Goal: Transaction & Acquisition: Purchase product/service

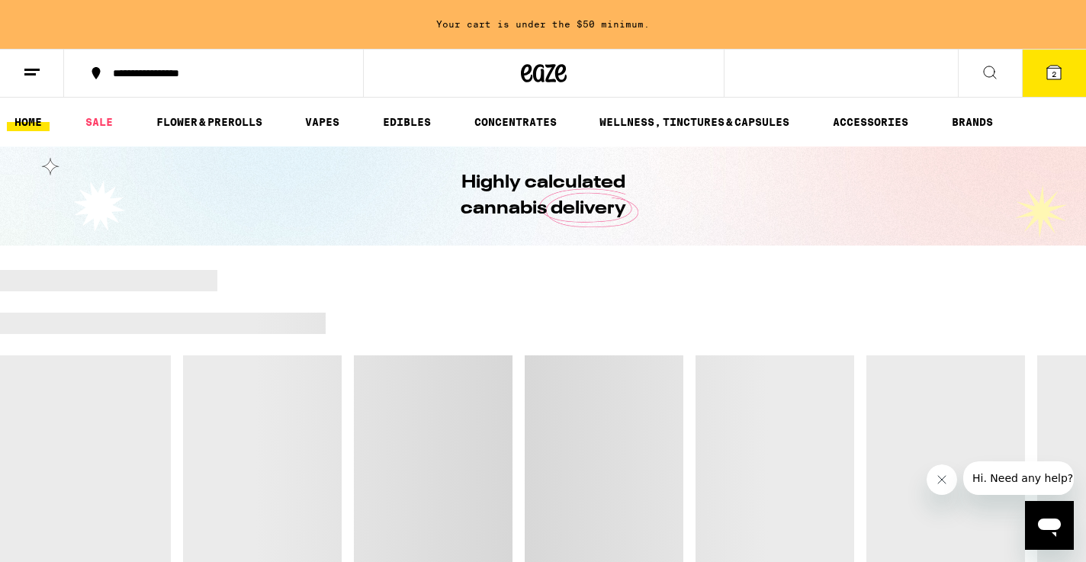
click at [214, 132] on ul "HOME SALE FLOWER & PREROLLS VAPES EDIBLES CONCENTRATES WELLNESS, TINCTURES & CA…" at bounding box center [543, 122] width 1086 height 49
click at [211, 119] on link "FLOWER & PREROLLS" at bounding box center [209, 122] width 121 height 18
click at [108, 123] on link "SALE" at bounding box center [99, 122] width 43 height 18
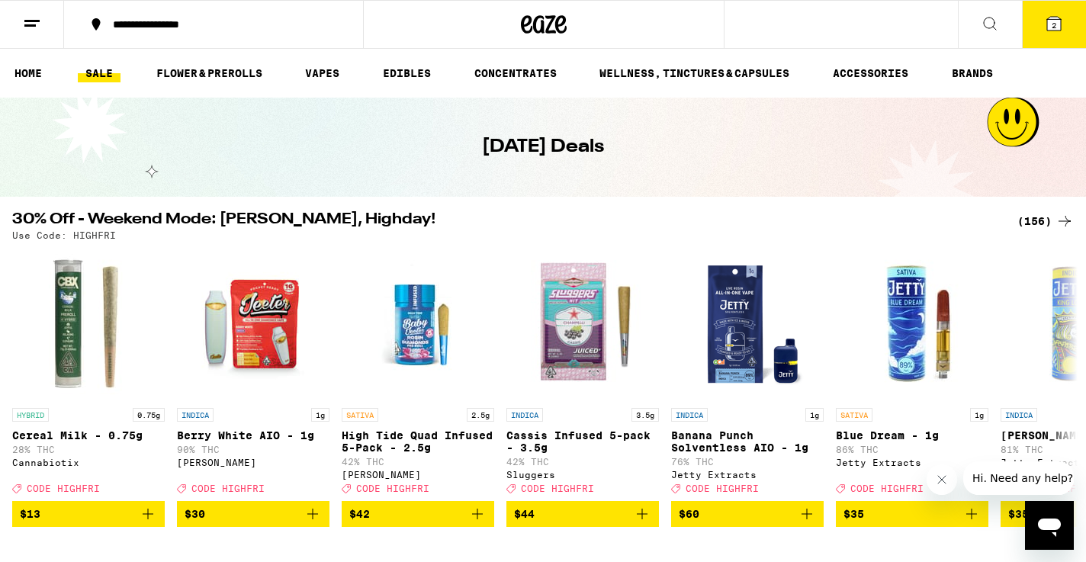
click at [1041, 220] on div "(156)" at bounding box center [1046, 221] width 56 height 18
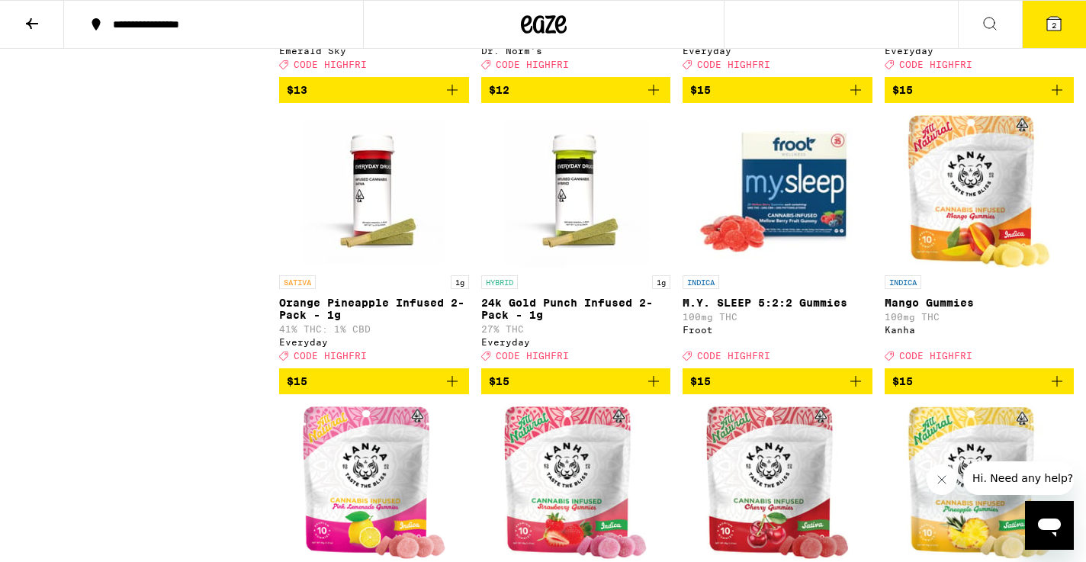
click at [1063, 99] on icon "Add to bag" at bounding box center [1057, 90] width 18 height 18
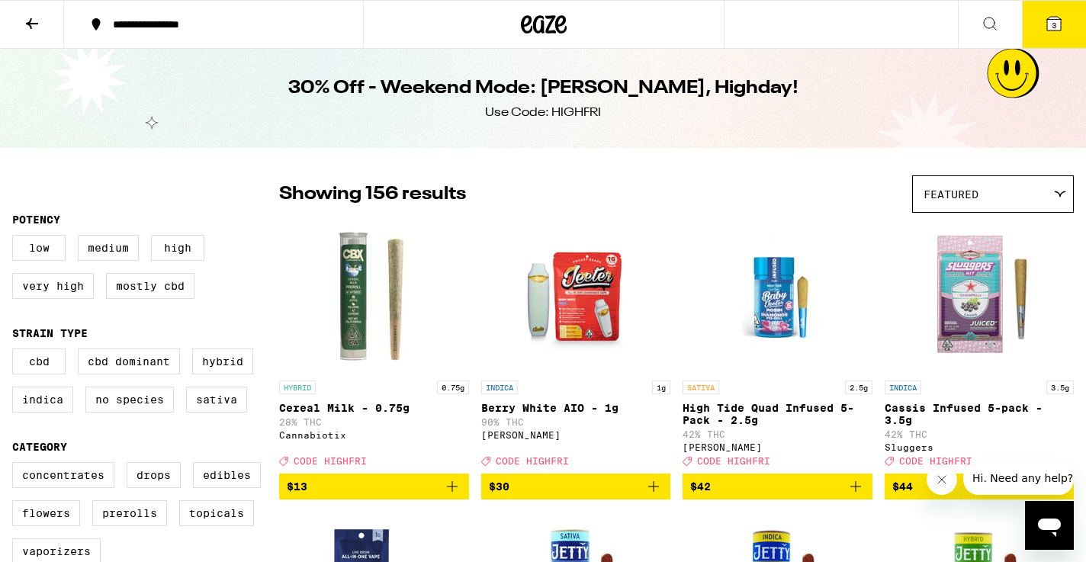
click at [37, 14] on icon at bounding box center [32, 23] width 18 height 18
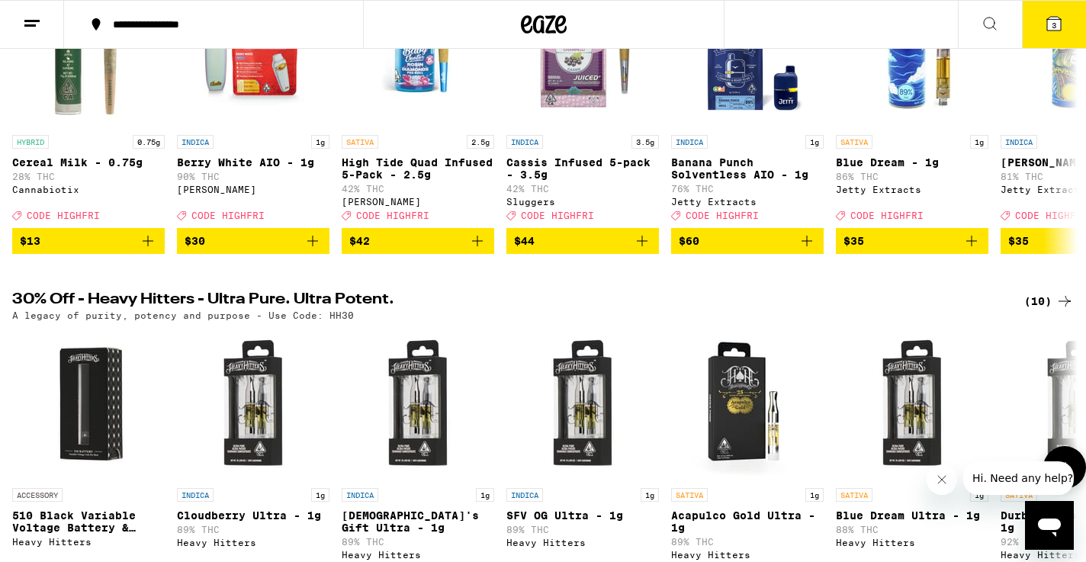
scroll to position [276, 0]
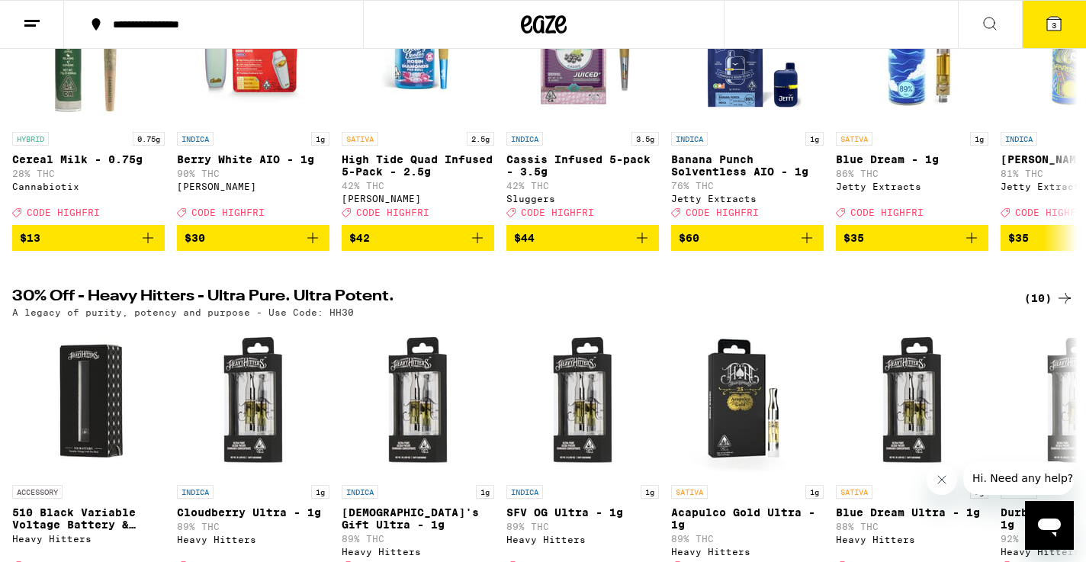
click at [1059, 307] on icon at bounding box center [1065, 298] width 18 height 18
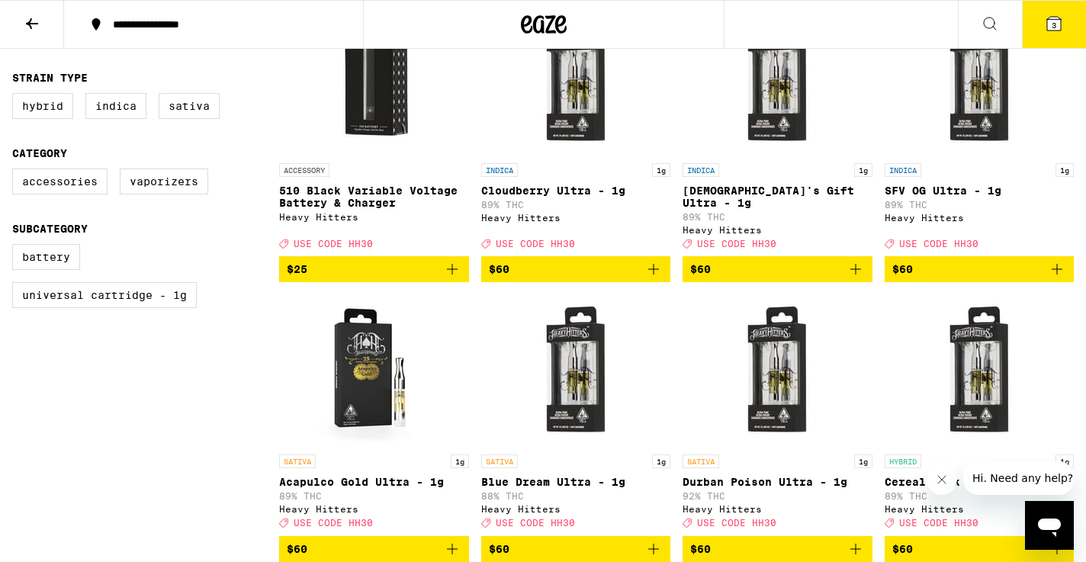
scroll to position [218, 0]
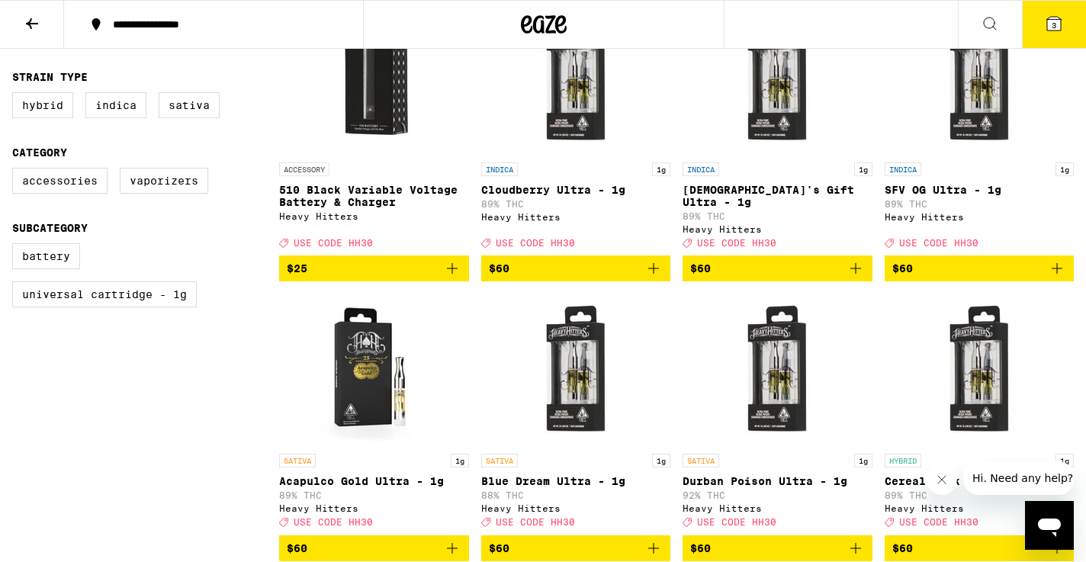
click at [34, 6] on button at bounding box center [32, 25] width 64 height 48
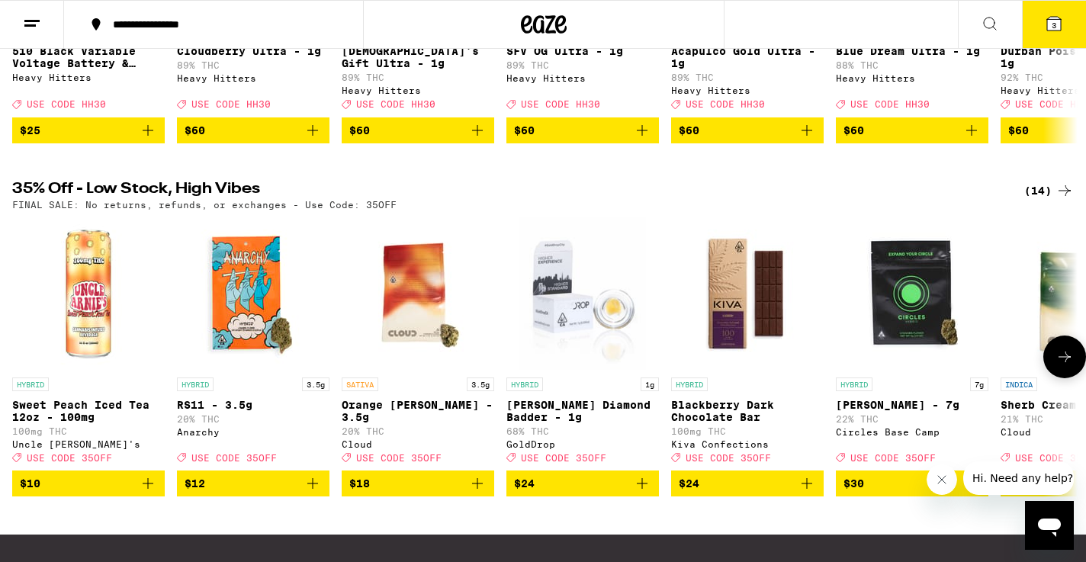
scroll to position [767, 0]
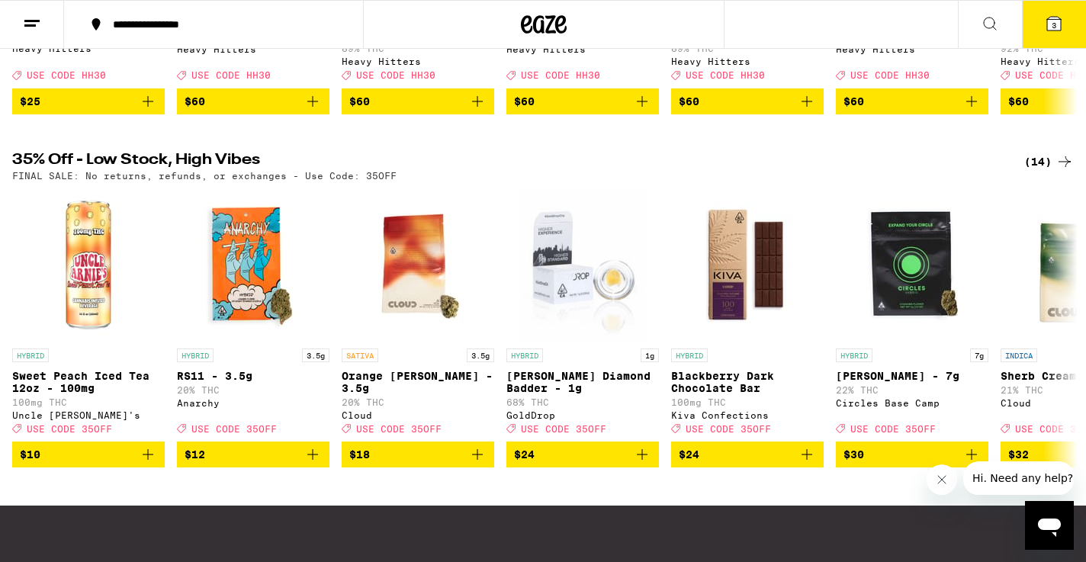
click at [1050, 171] on div "(14)" at bounding box center [1049, 162] width 50 height 18
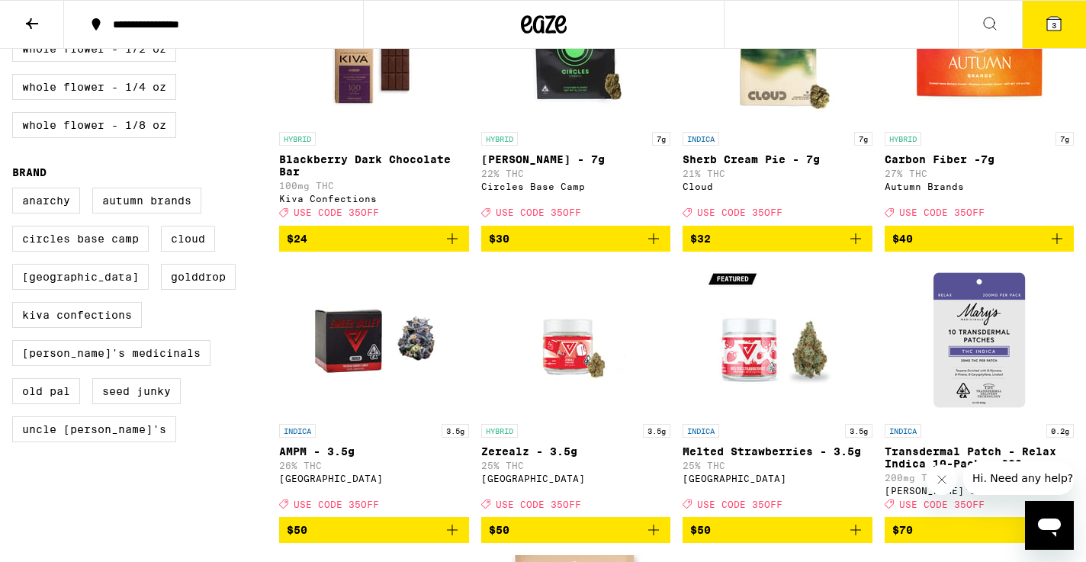
scroll to position [727, 0]
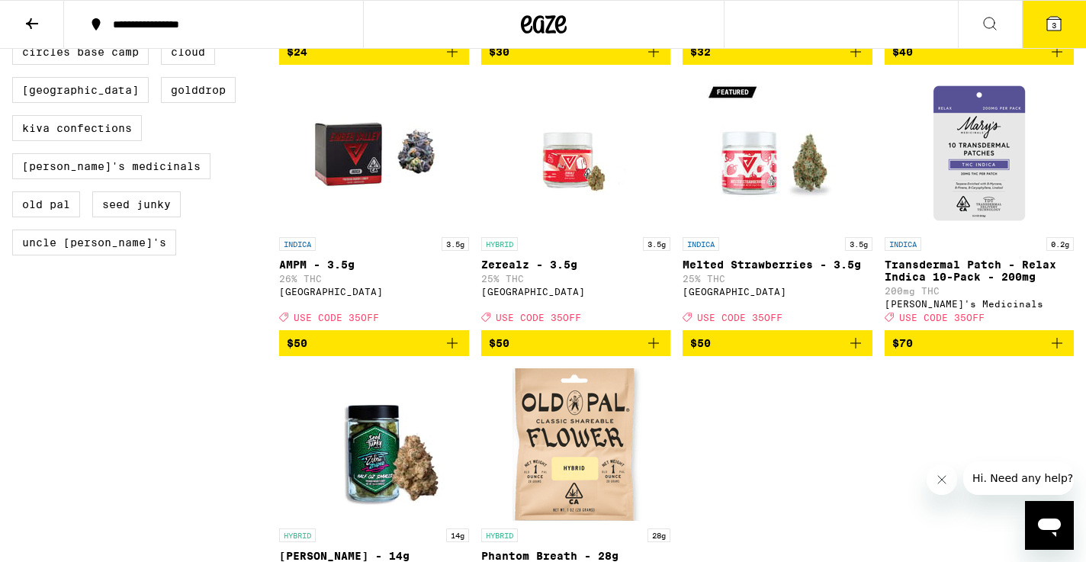
click at [1060, 352] on icon "Add to bag" at bounding box center [1057, 343] width 18 height 18
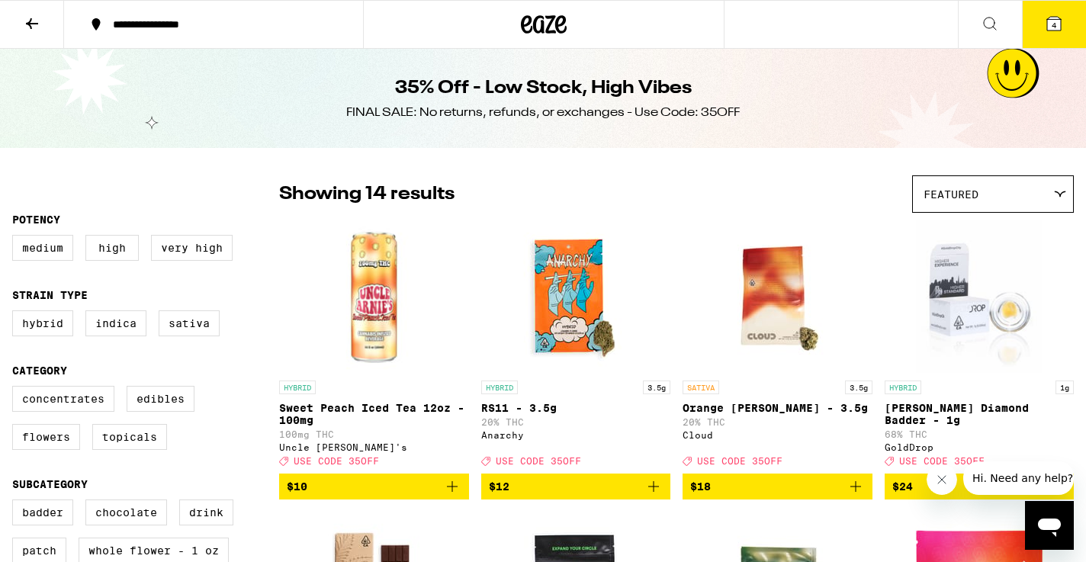
scroll to position [0, 0]
click at [34, 21] on icon at bounding box center [32, 23] width 18 height 18
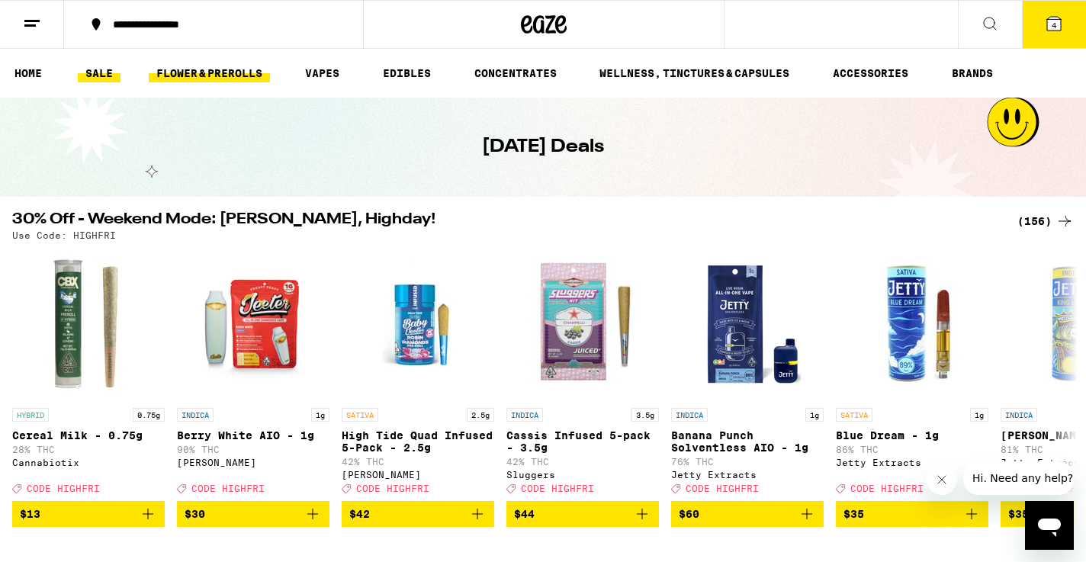
click at [224, 71] on link "FLOWER & PREROLLS" at bounding box center [209, 73] width 121 height 18
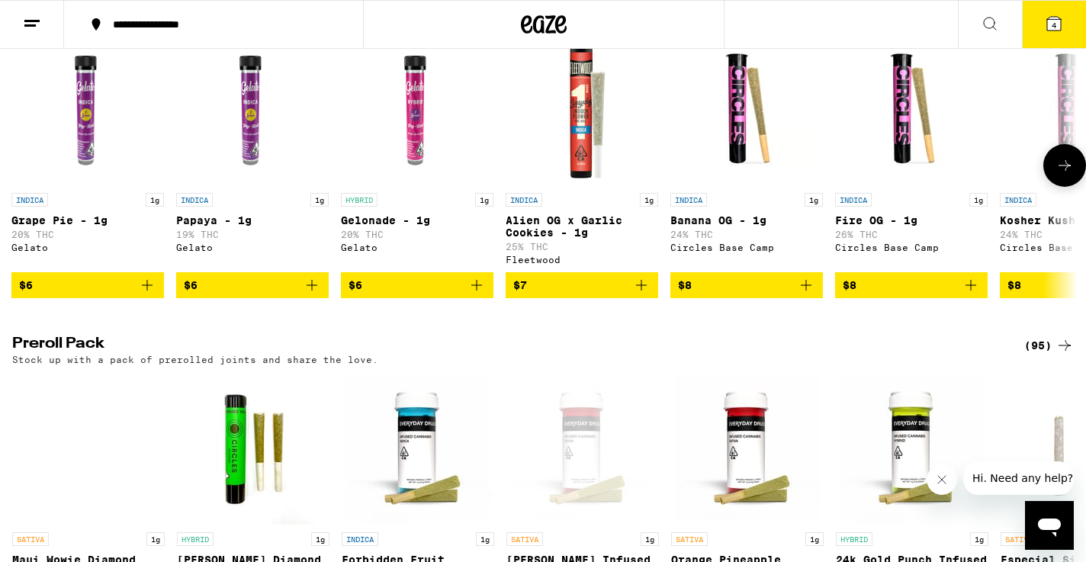
scroll to position [951, 0]
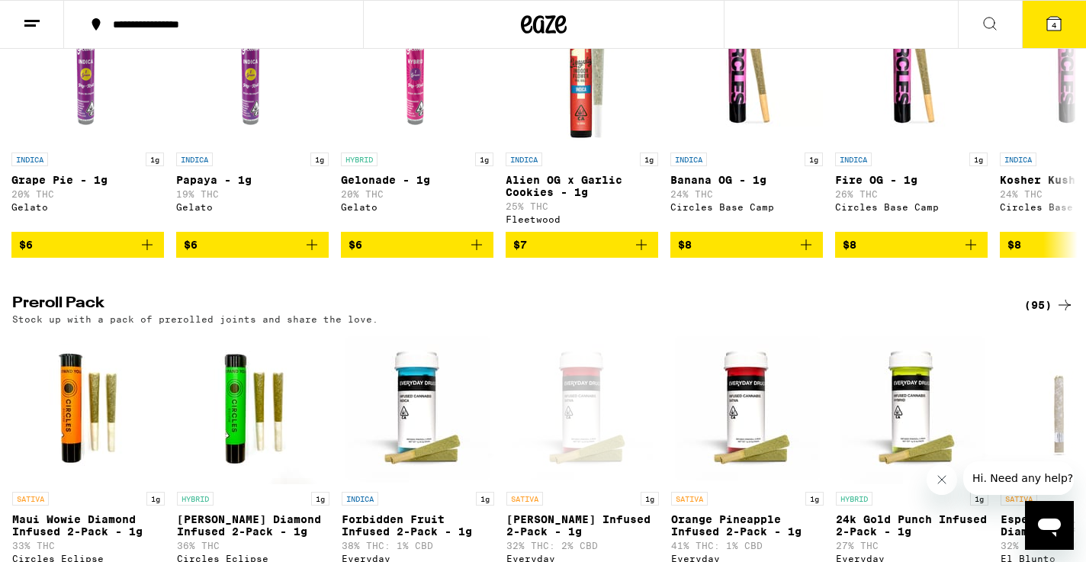
click at [1041, 314] on div "(95)" at bounding box center [1049, 305] width 50 height 18
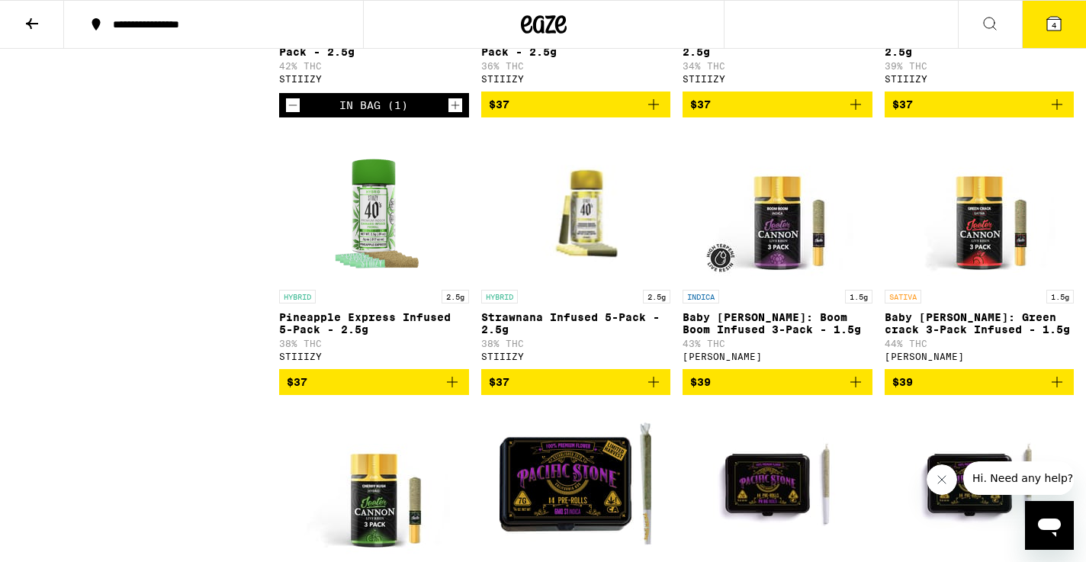
scroll to position [3445, 0]
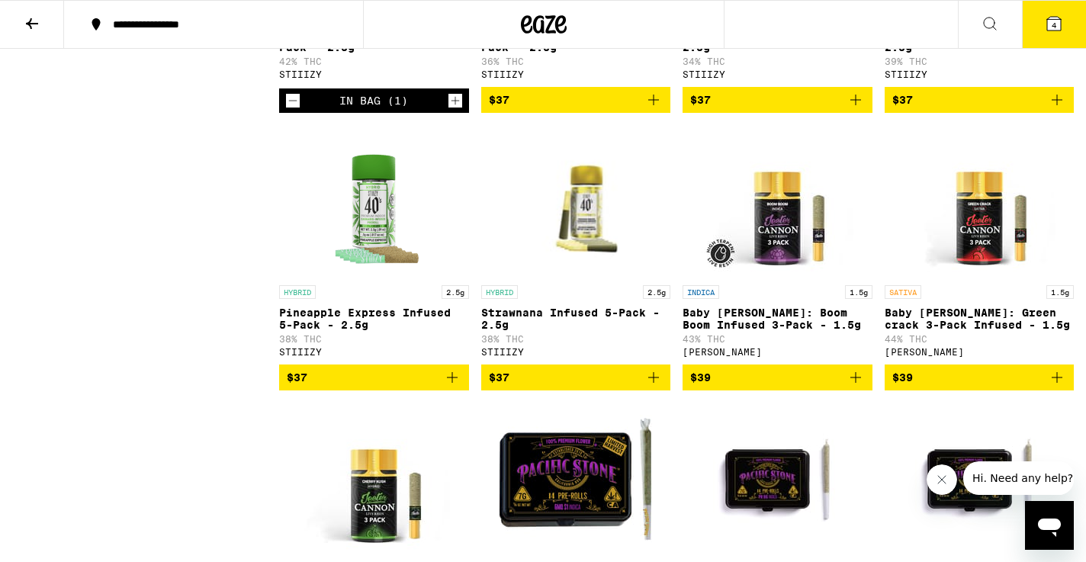
click at [1044, 25] on button "4" at bounding box center [1054, 24] width 64 height 47
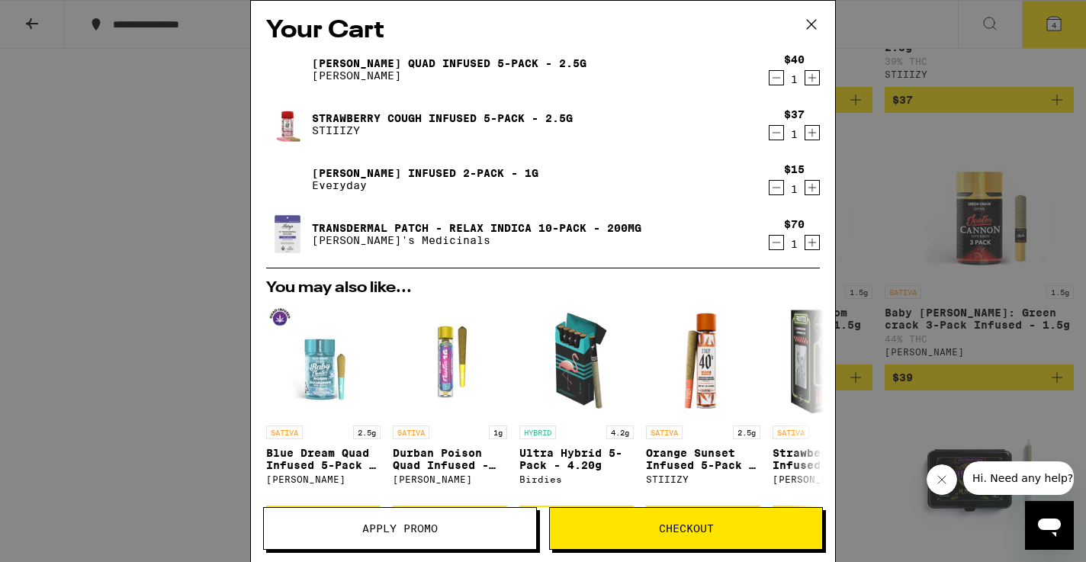
scroll to position [7, 0]
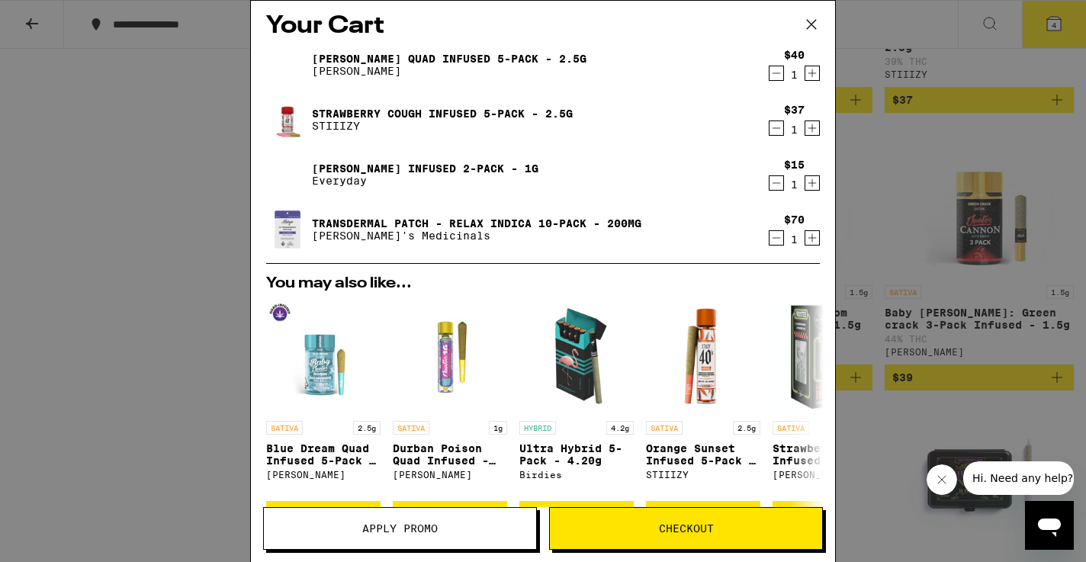
click at [774, 185] on icon "Decrement" at bounding box center [777, 183] width 14 height 18
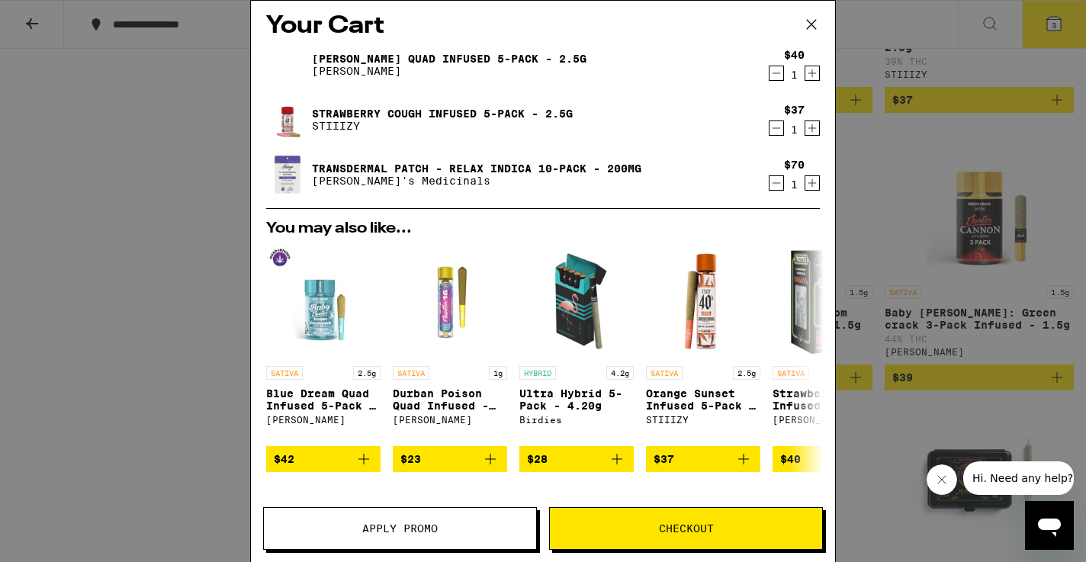
click at [774, 183] on icon "Decrement" at bounding box center [777, 183] width 8 height 0
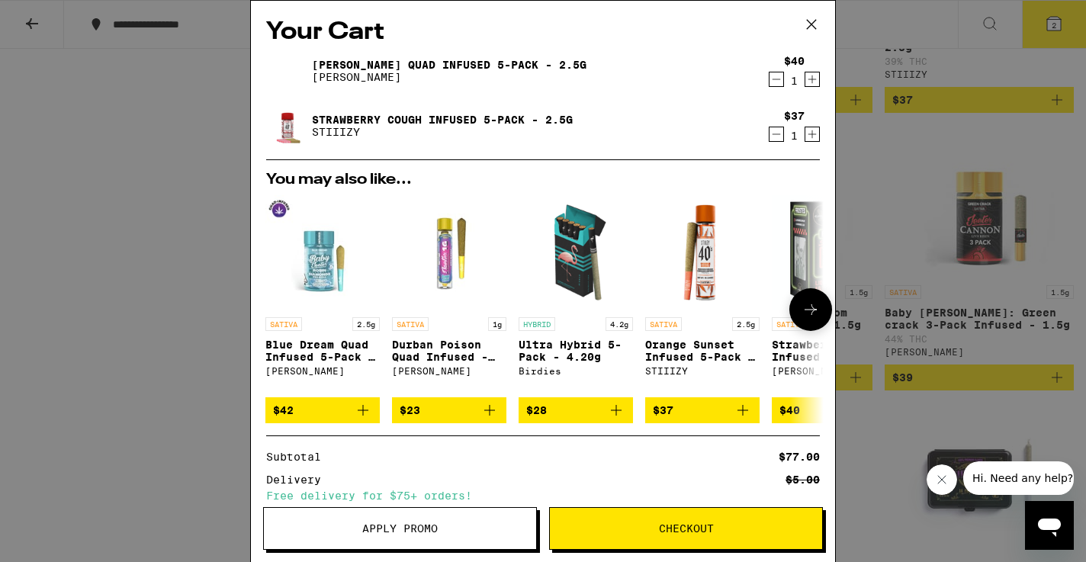
scroll to position [2, 0]
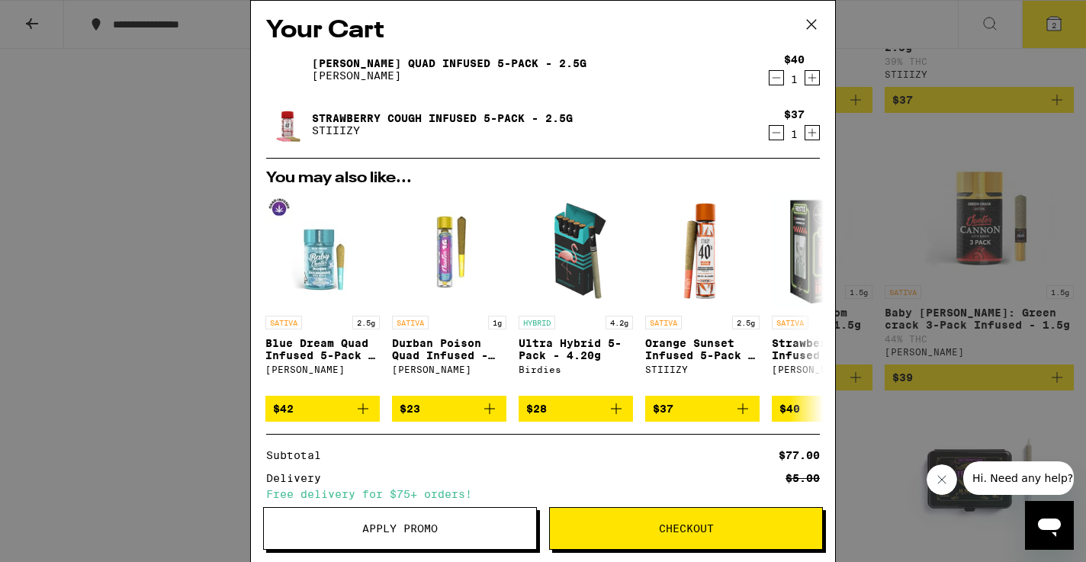
click at [779, 87] on icon "Decrement" at bounding box center [777, 78] width 14 height 18
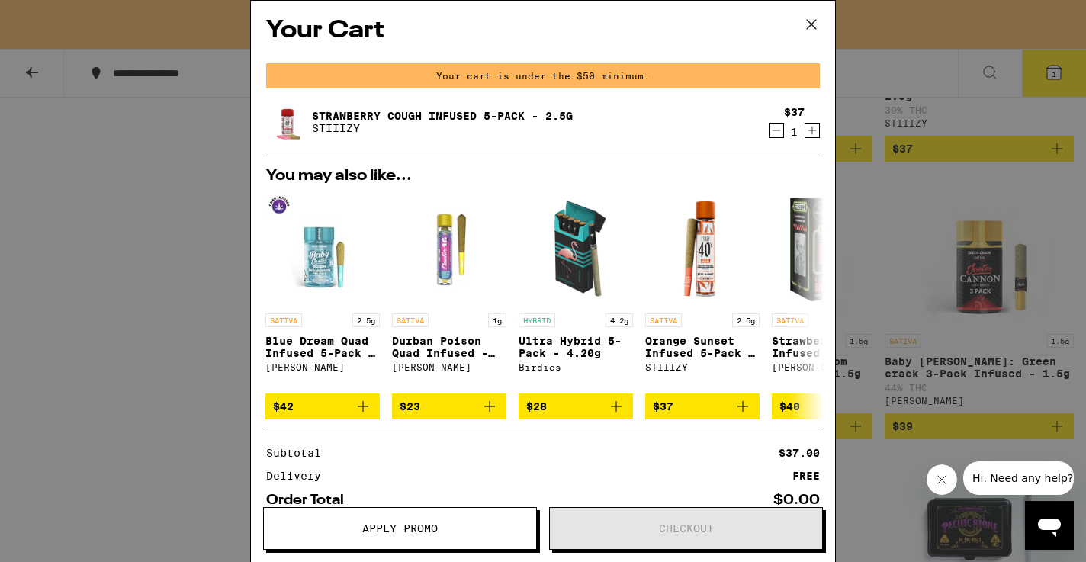
click at [809, 24] on icon at bounding box center [811, 24] width 23 height 23
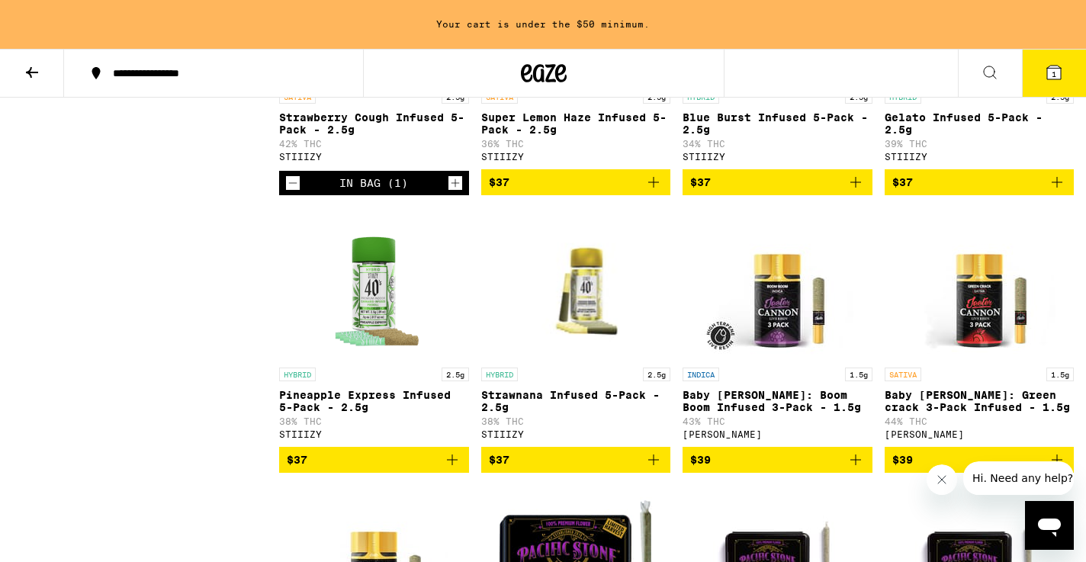
scroll to position [3394, 0]
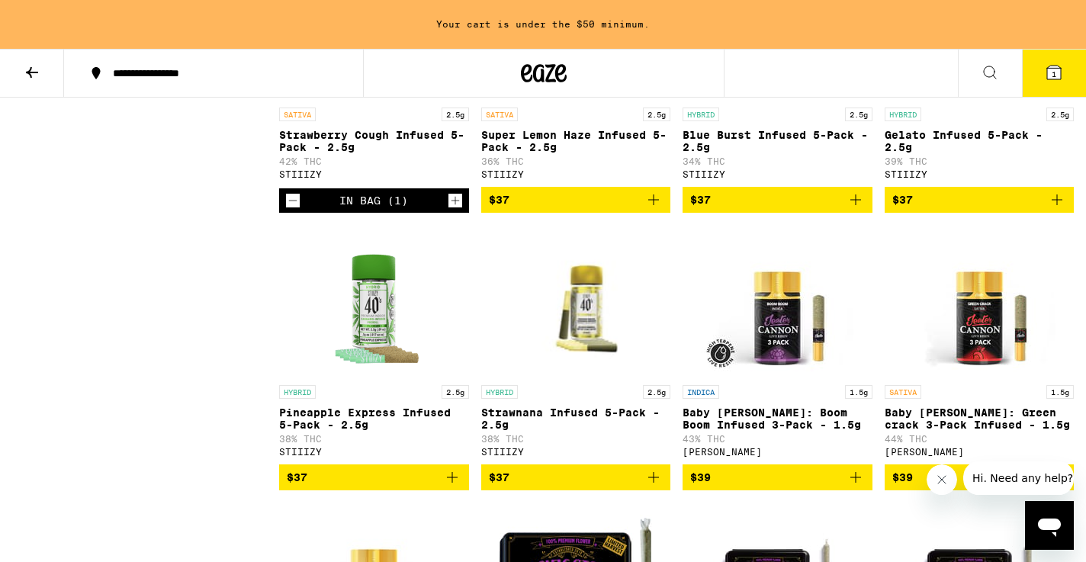
click at [29, 76] on icon at bounding box center [32, 72] width 18 height 18
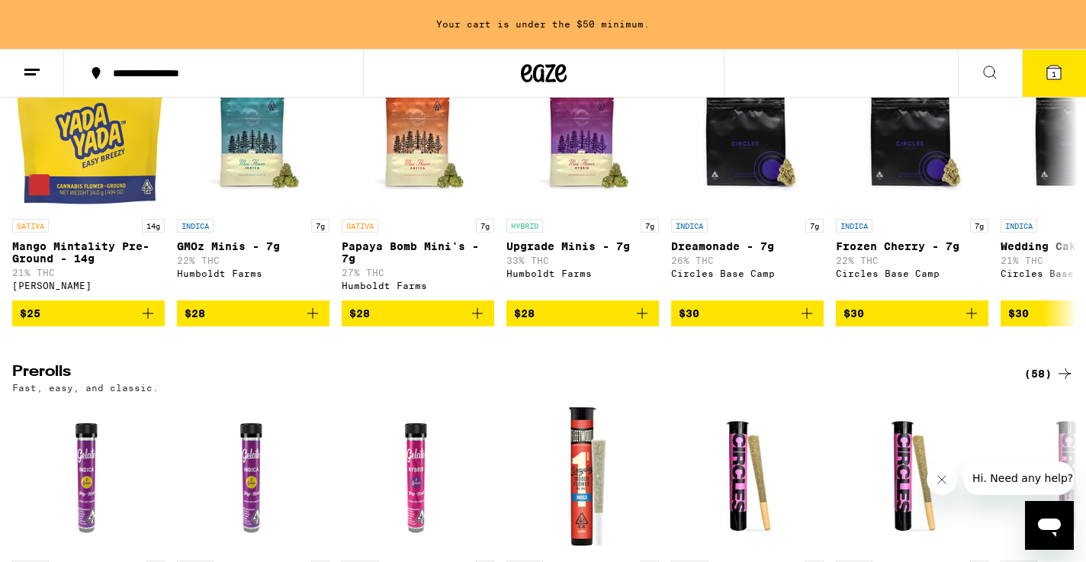
scroll to position [777, 0]
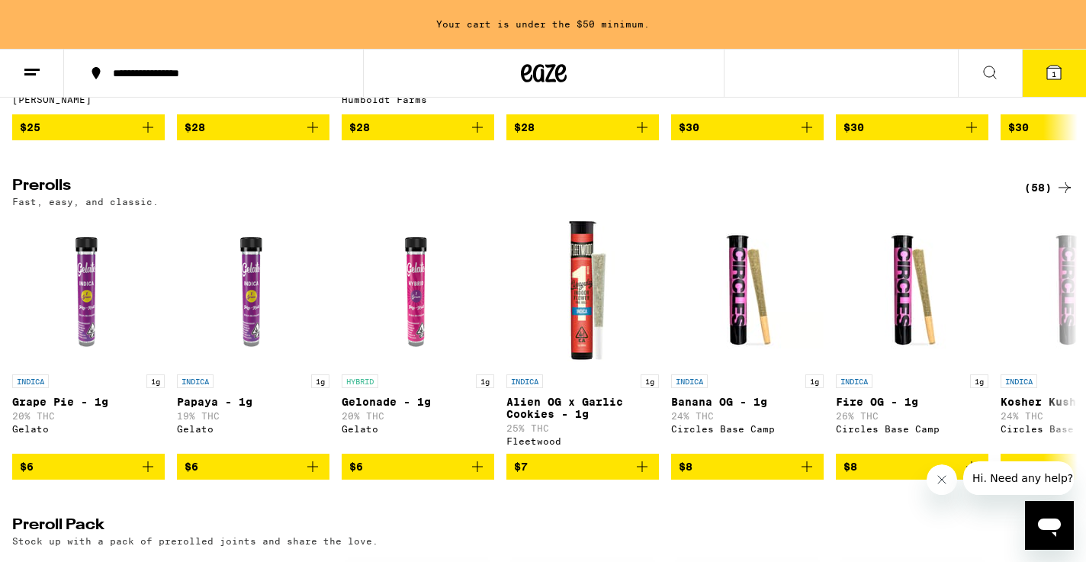
click at [1041, 197] on div "(58)" at bounding box center [1049, 188] width 50 height 18
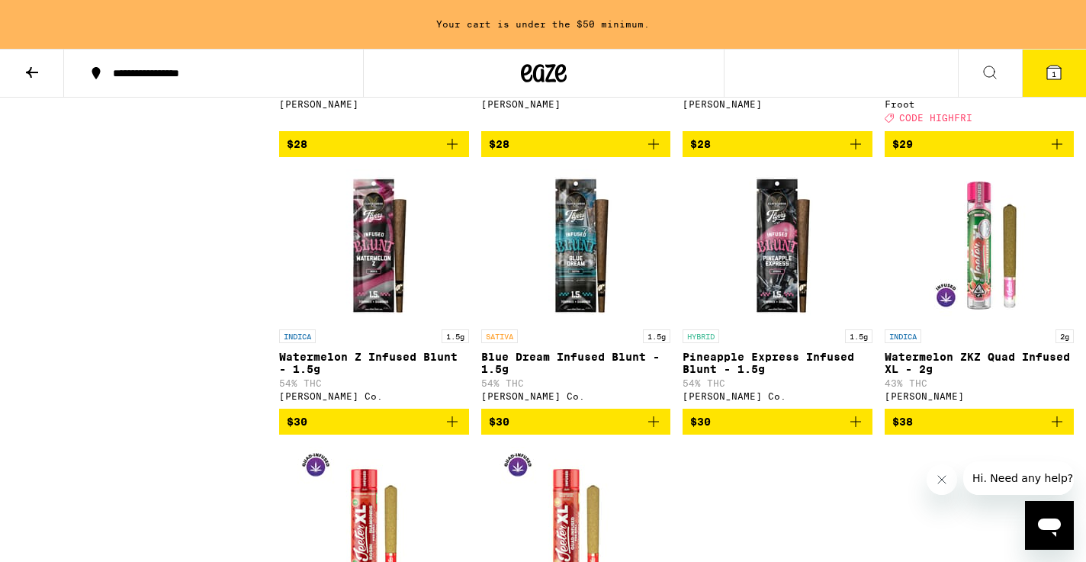
scroll to position [3699, 1]
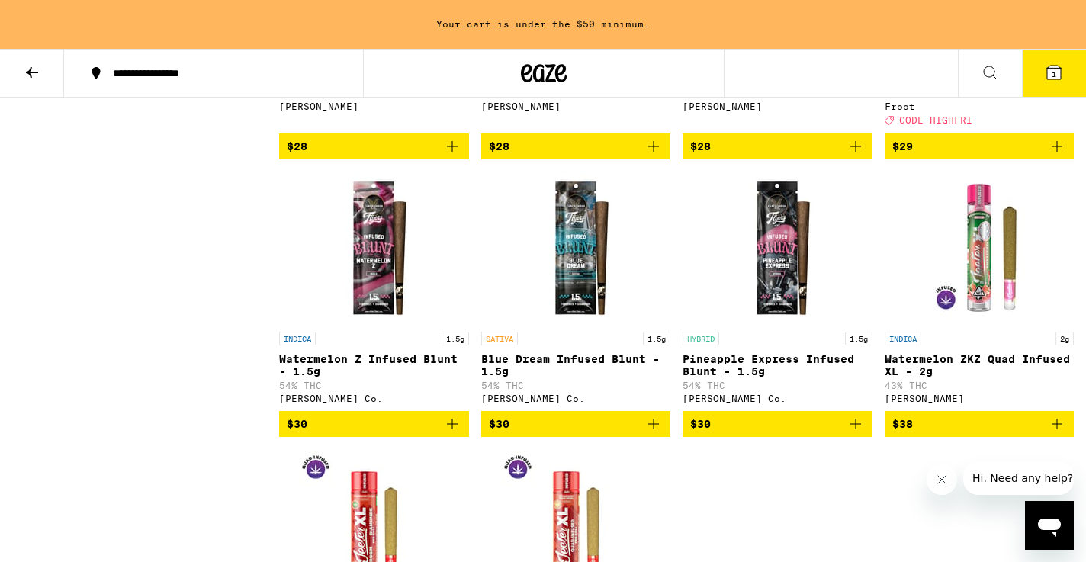
click at [1056, 61] on button "1" at bounding box center [1054, 73] width 64 height 47
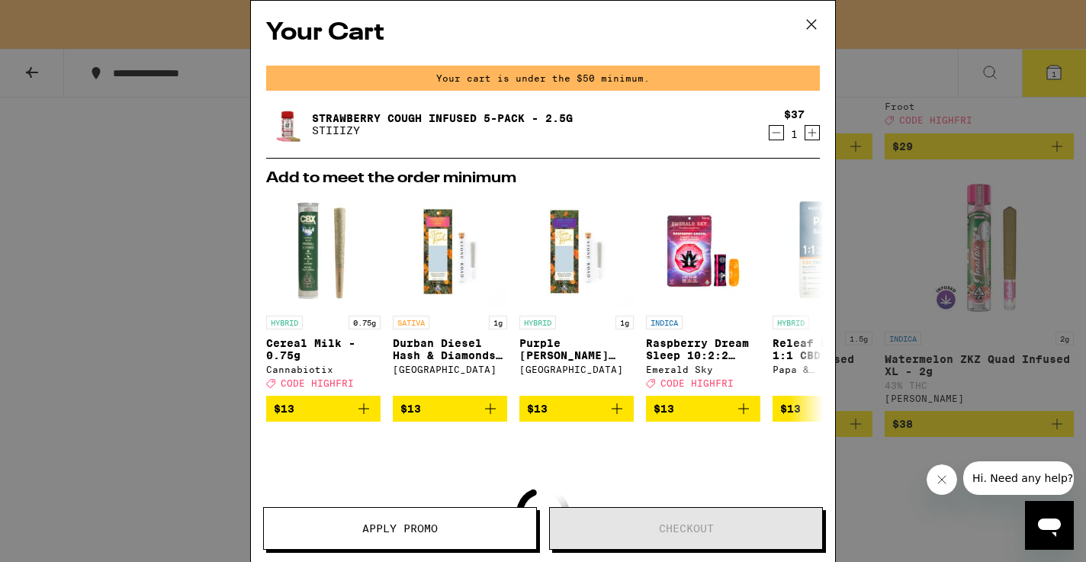
click at [803, 24] on icon at bounding box center [811, 24] width 23 height 23
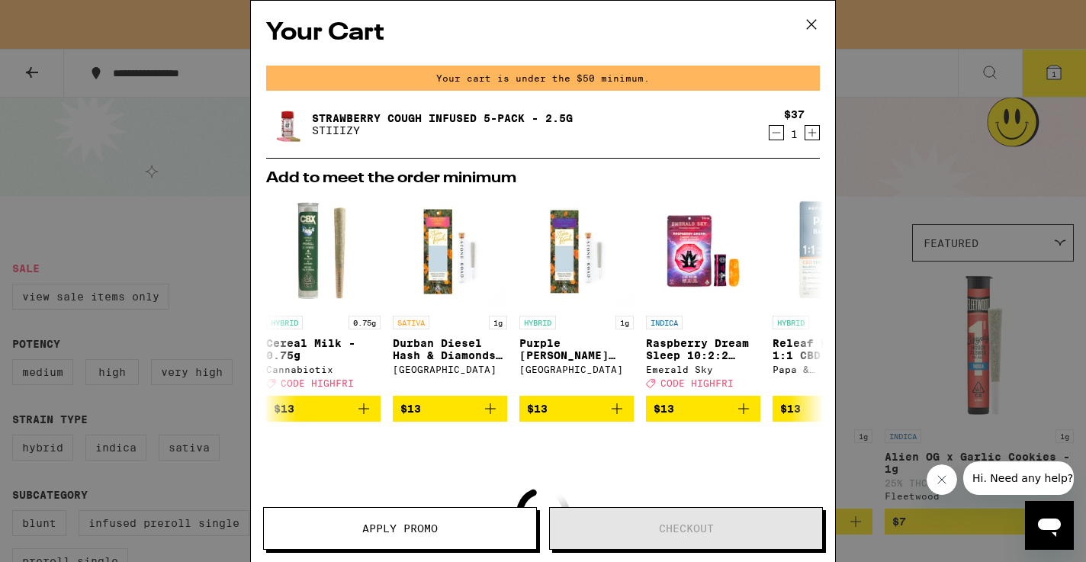
scroll to position [3699, 0]
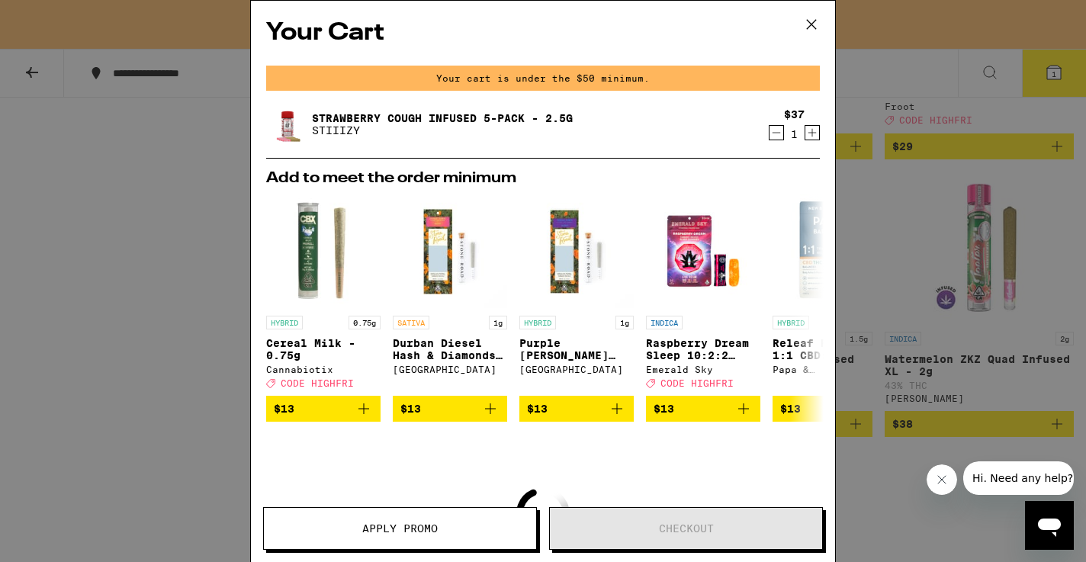
click at [810, 25] on icon at bounding box center [811, 24] width 23 height 23
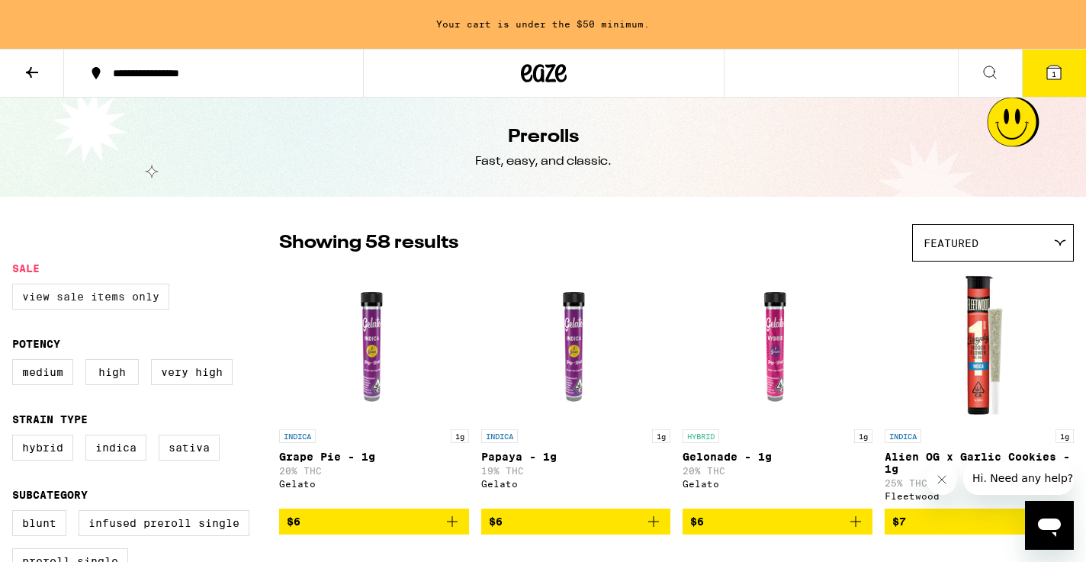
click at [91, 294] on label "View Sale Items Only" at bounding box center [90, 297] width 157 height 26
click at [16, 287] on input "View Sale Items Only" at bounding box center [15, 286] width 1 height 1
checkbox input "true"
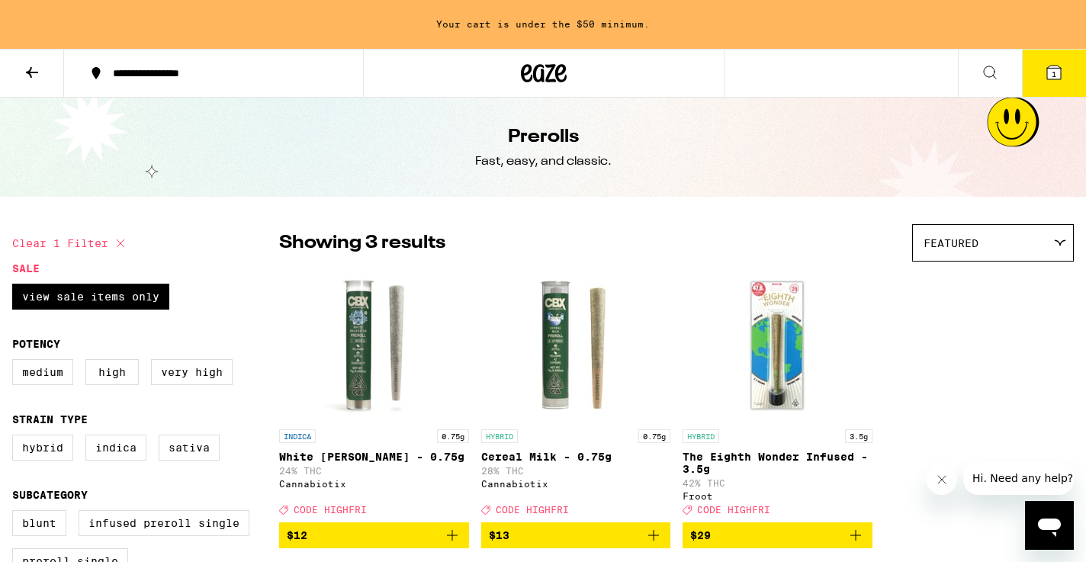
scroll to position [-1, 0]
click at [37, 63] on button at bounding box center [32, 74] width 64 height 48
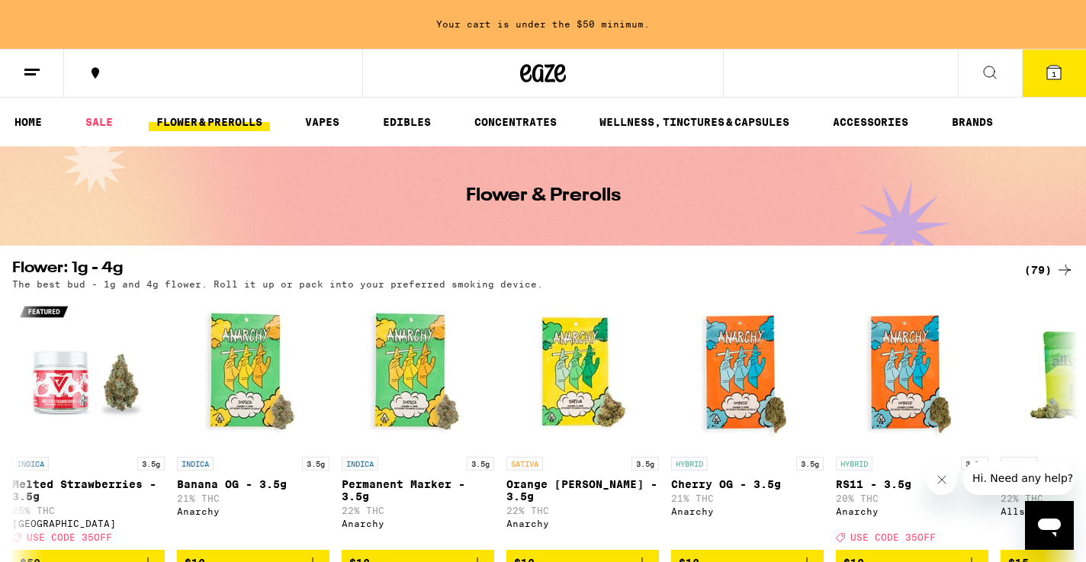
click at [36, 69] on line at bounding box center [31, 69] width 15 height 0
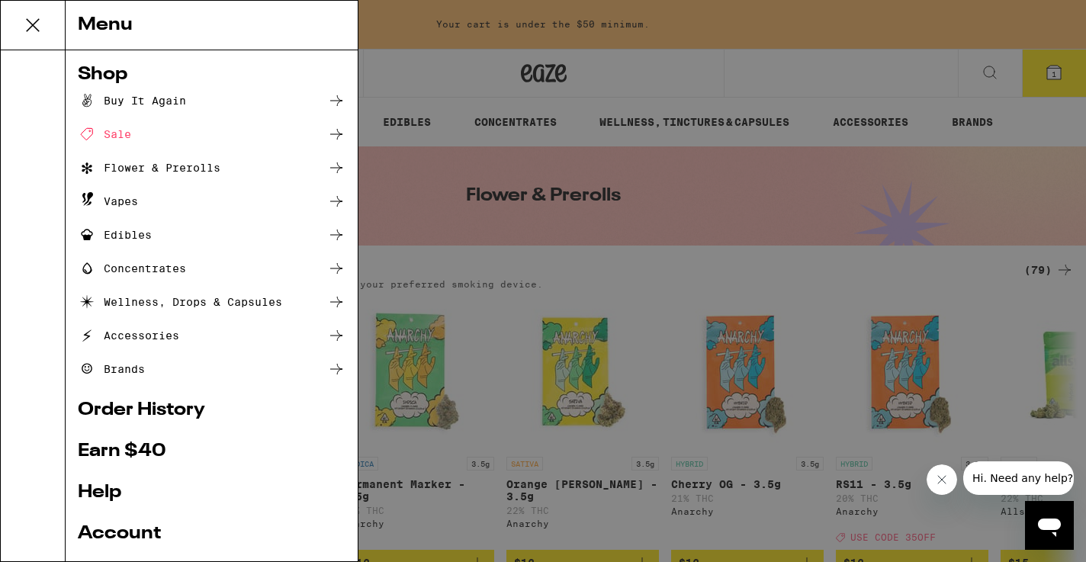
click at [112, 143] on ul "Buy It Again Sale Flower & Prerolls Vapes Edibles Concentrates Wellness, Drops …" at bounding box center [212, 235] width 268 height 287
click at [112, 139] on div "Sale" at bounding box center [104, 134] width 53 height 18
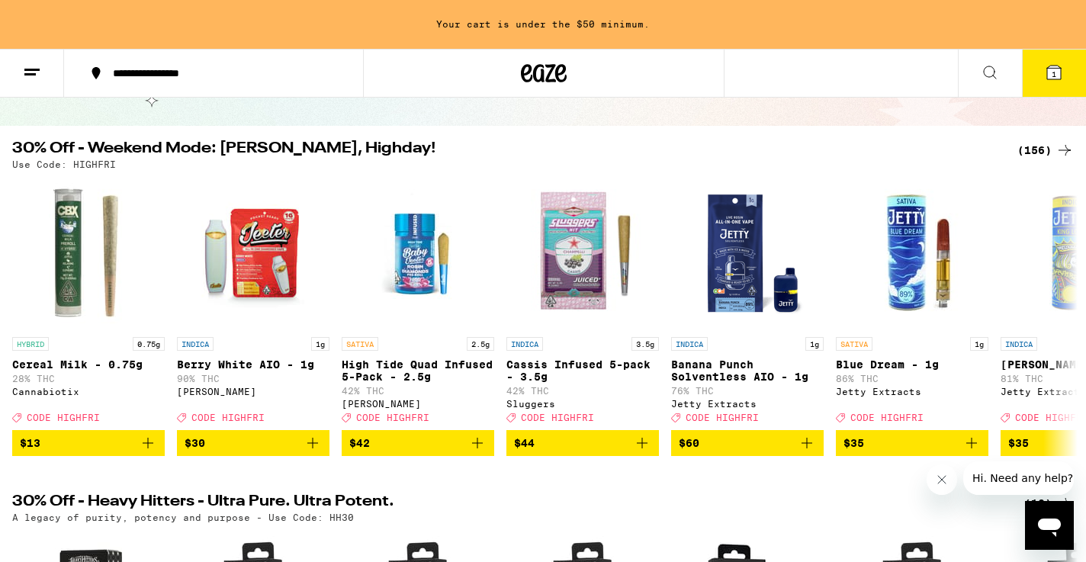
click at [1036, 150] on div "(156)" at bounding box center [1046, 150] width 56 height 18
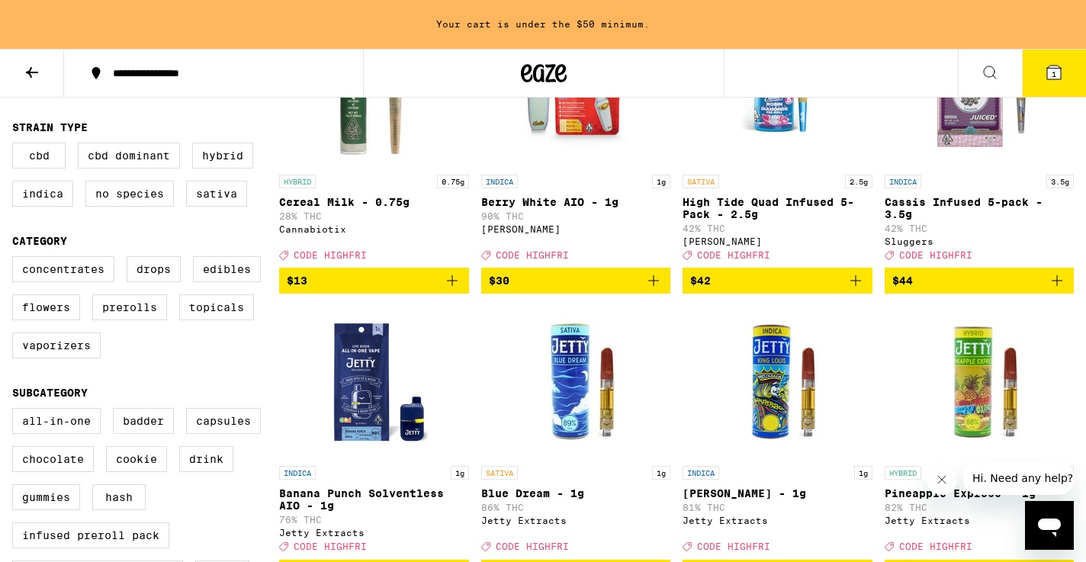
scroll to position [256, 0]
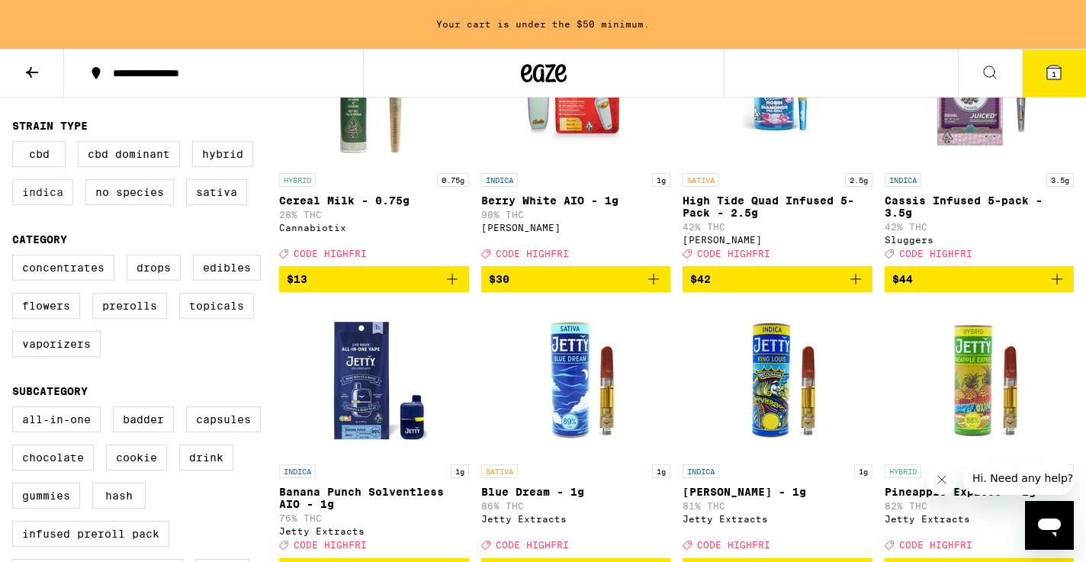
click at [66, 201] on label "Indica" at bounding box center [42, 192] width 61 height 26
click at [16, 144] on input "Indica" at bounding box center [15, 143] width 1 height 1
checkbox input "true"
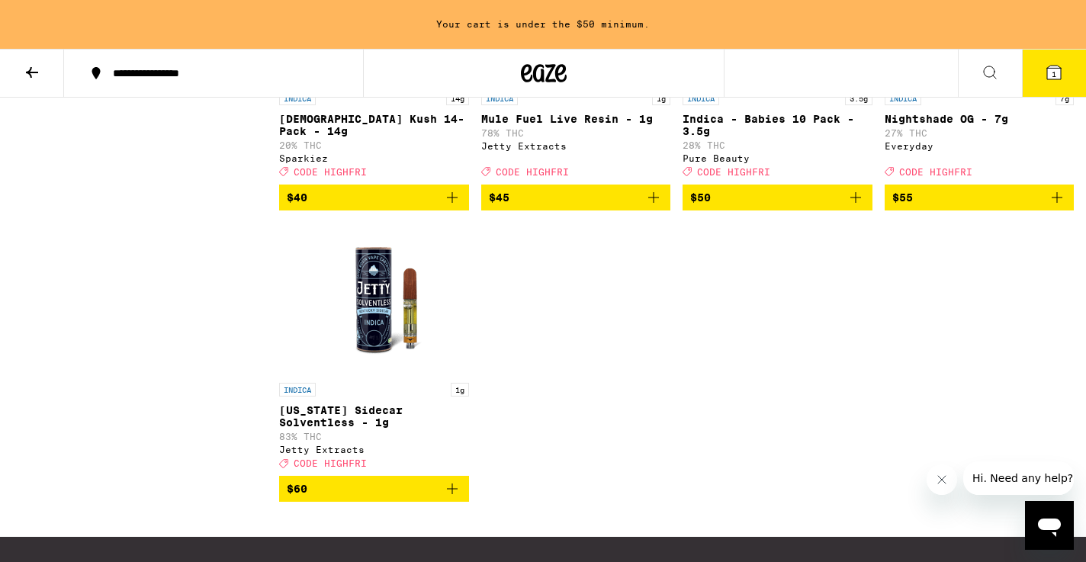
scroll to position [3226, 0]
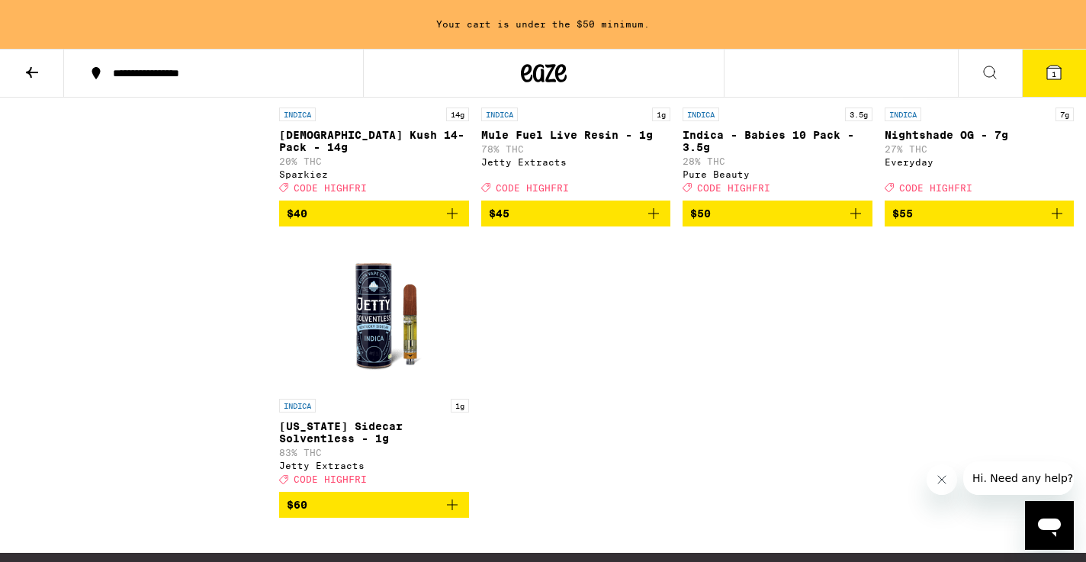
click at [452, 219] on icon "Add to bag" at bounding box center [452, 213] width 11 height 11
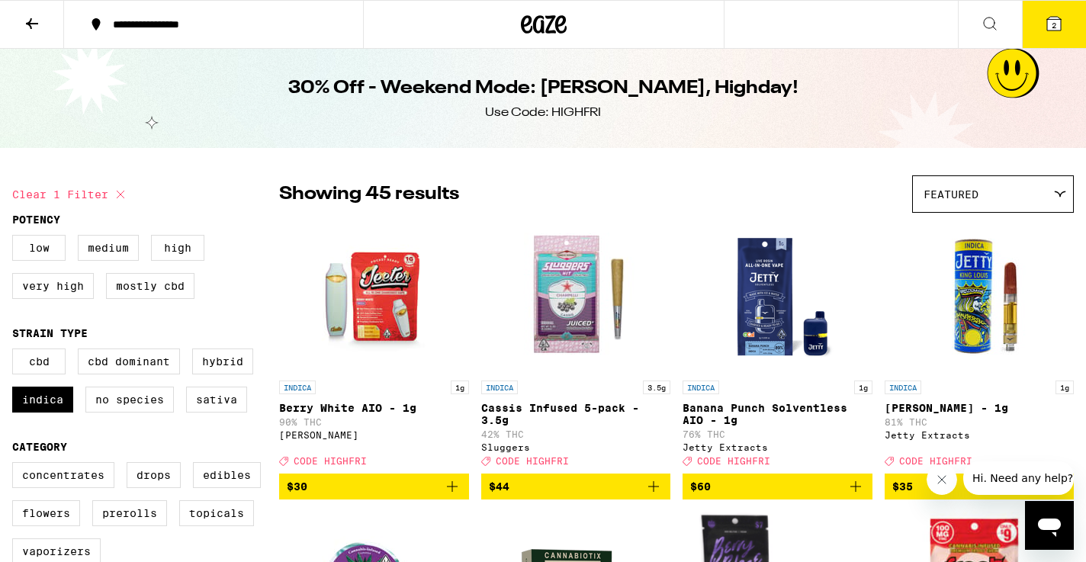
scroll to position [0, 0]
click at [222, 411] on label "Sativa" at bounding box center [216, 400] width 61 height 26
click at [16, 352] on input "Sativa" at bounding box center [15, 351] width 1 height 1
checkbox input "true"
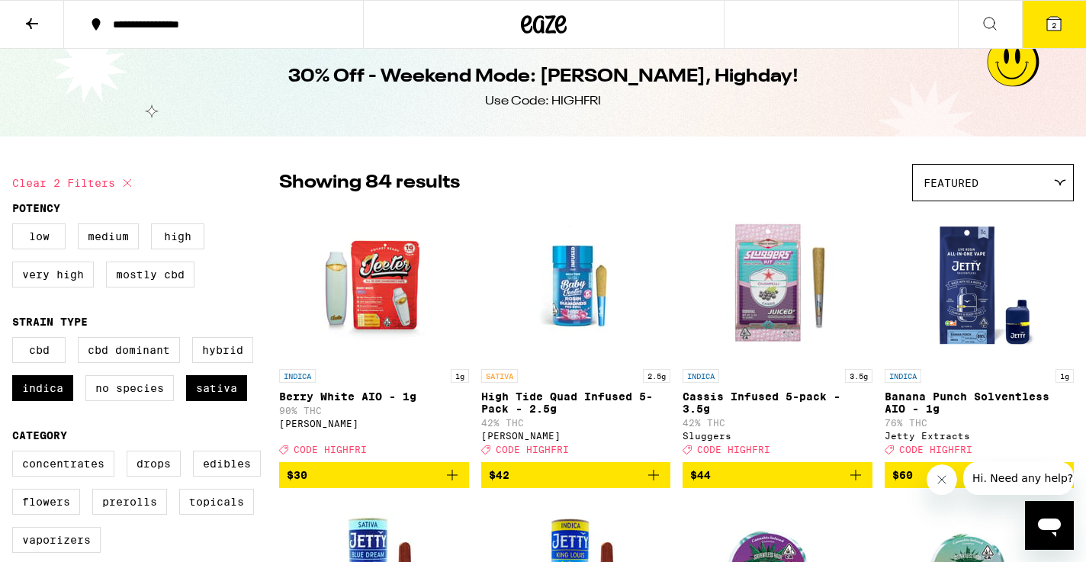
scroll to position [8, 0]
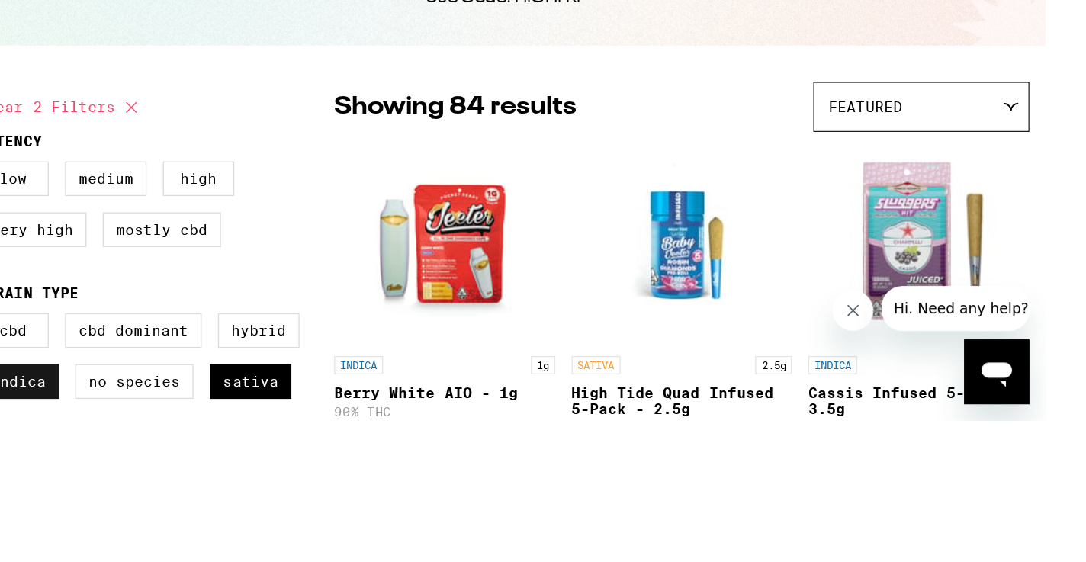
click at [24, 378] on label "Indica" at bounding box center [42, 391] width 61 height 26
click at [16, 343] on input "Indica" at bounding box center [15, 343] width 1 height 1
checkbox input "false"
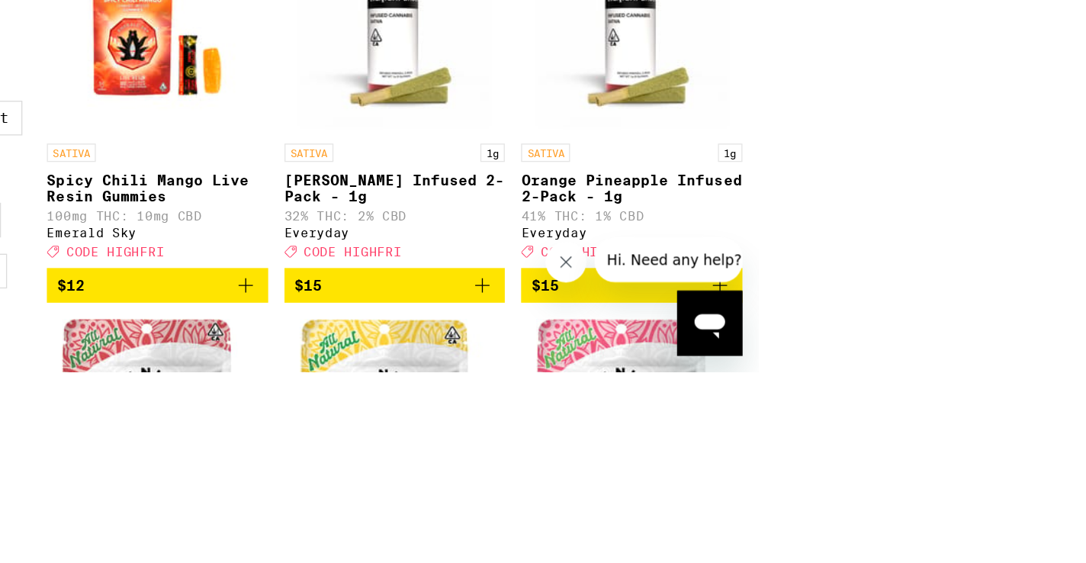
scroll to position [1007, 0]
